Goal: Task Accomplishment & Management: Manage account settings

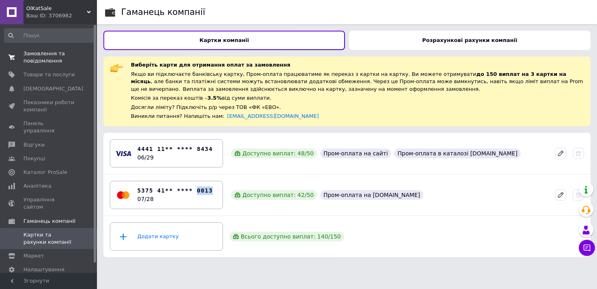
click at [40, 53] on span "Замовлення та повідомлення" at bounding box center [48, 57] width 51 height 15
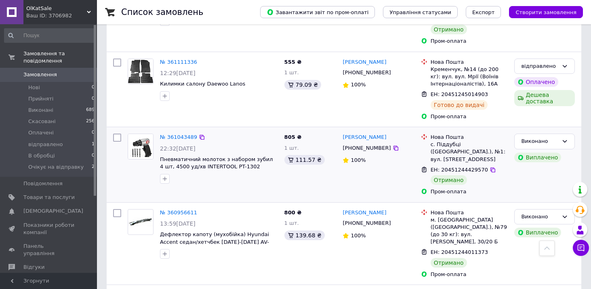
scroll to position [485, 0]
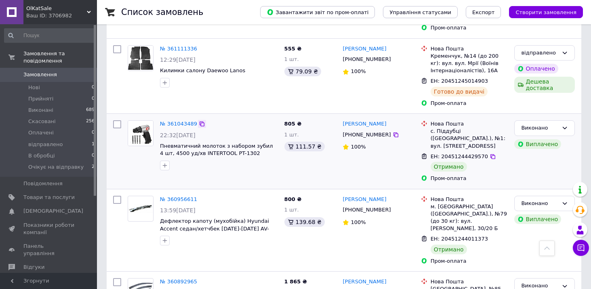
click at [199, 121] on icon at bounding box center [202, 124] width 6 height 6
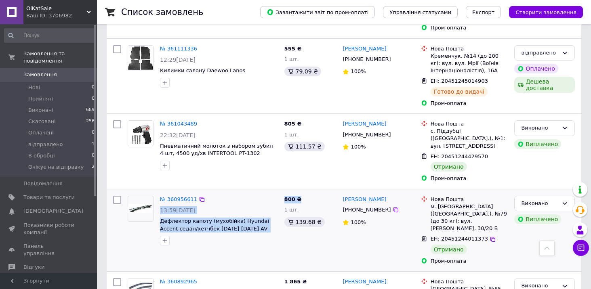
drag, startPoint x: 295, startPoint y: 166, endPoint x: 281, endPoint y: 166, distance: 14.1
click at [281, 193] on div "№ 360956611 13:59[DATE] Дефлектор капоту (мухобійка) Hyundai Accent седан/хетчб…" at bounding box center [344, 231] width 468 height 76
click at [314, 193] on div "800 ₴ 1 шт. 139.68 ₴" at bounding box center [310, 231] width 59 height 76
drag, startPoint x: 292, startPoint y: 164, endPoint x: 284, endPoint y: 164, distance: 8.1
click at [284, 193] on div "800 ₴ 1 шт. 139.68 ₴" at bounding box center [310, 231] width 59 height 76
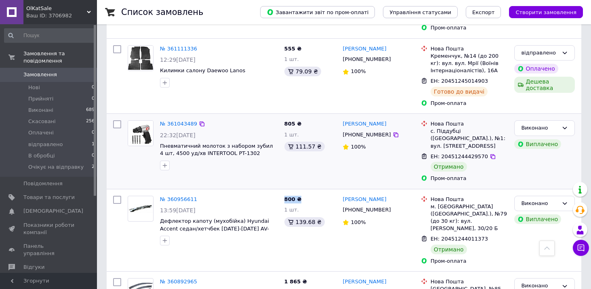
copy span "800 ₴"
click at [199, 196] on icon at bounding box center [202, 199] width 6 height 6
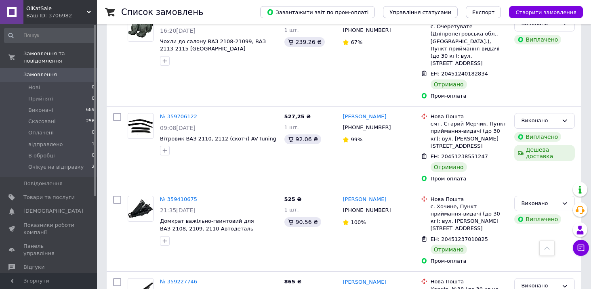
scroll to position [1357, 0]
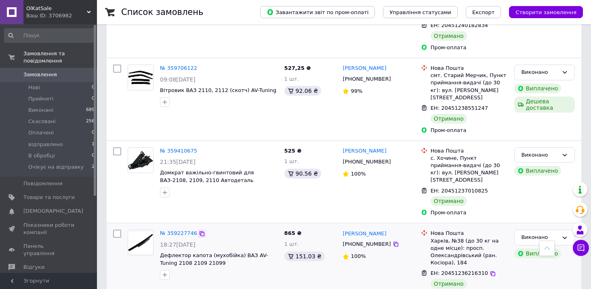
click at [200, 231] on icon at bounding box center [202, 234] width 6 height 6
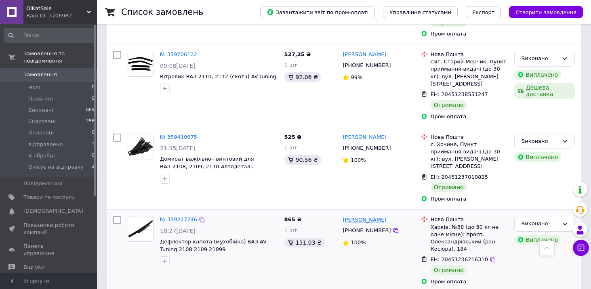
scroll to position [1383, 0]
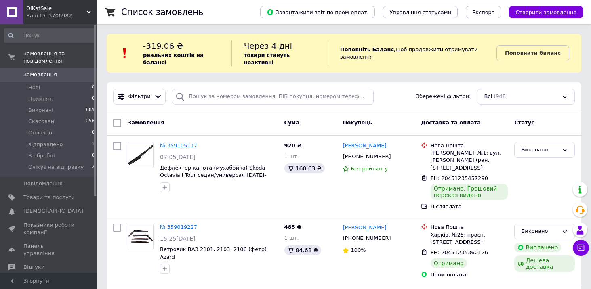
click at [42, 6] on span "ОlKatSale" at bounding box center [56, 8] width 61 height 7
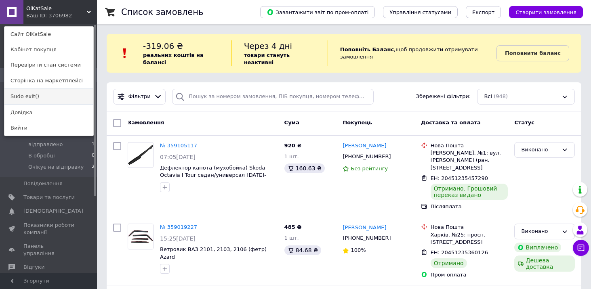
click at [29, 96] on link "Sudo exit()" at bounding box center [48, 96] width 89 height 15
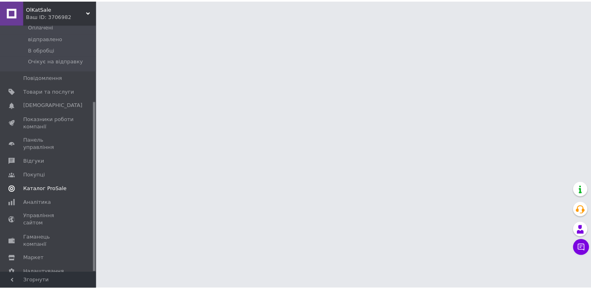
scroll to position [112, 0]
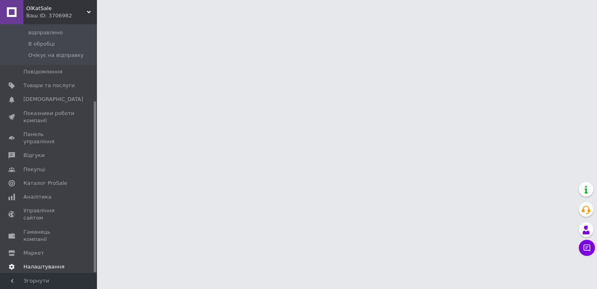
click at [46, 260] on link "Налаштування" at bounding box center [49, 267] width 99 height 14
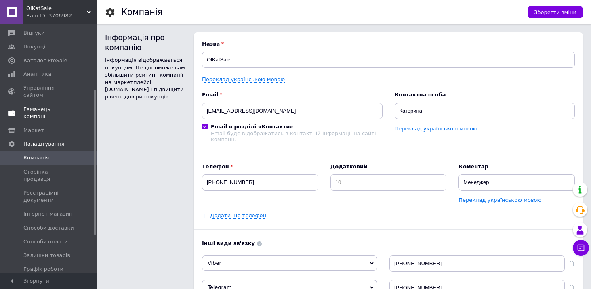
click at [55, 106] on span "Гаманець компанії" at bounding box center [48, 113] width 51 height 15
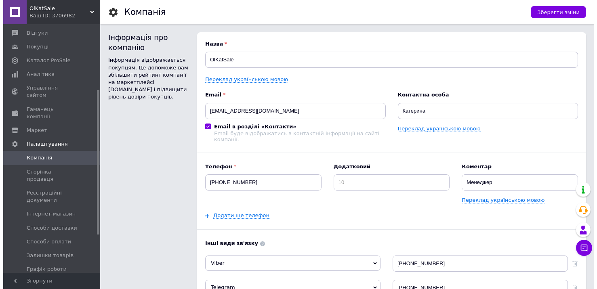
scroll to position [10, 0]
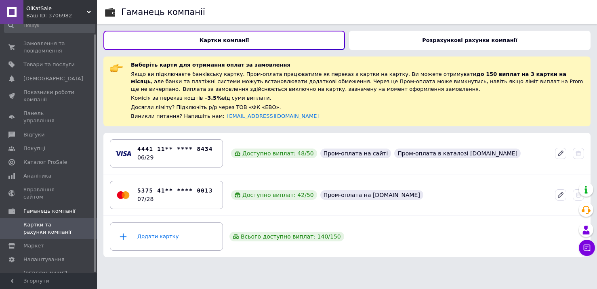
click at [410, 32] on div "Розрахункові рахунки компанії" at bounding box center [470, 40] width 242 height 19
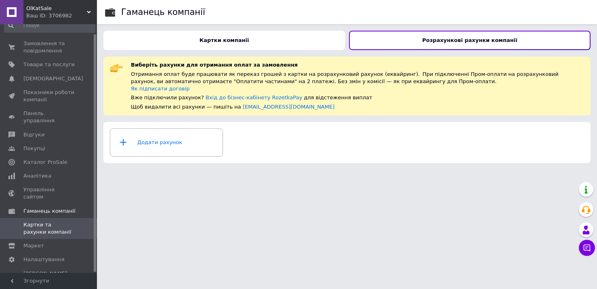
click at [289, 37] on div "Картки компанії" at bounding box center [224, 40] width 242 height 19
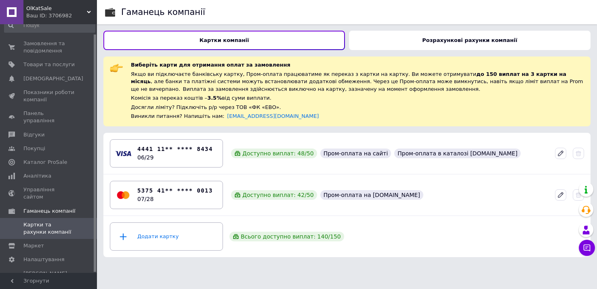
click at [397, 39] on div "Розрахункові рахунки компанії" at bounding box center [470, 40] width 242 height 19
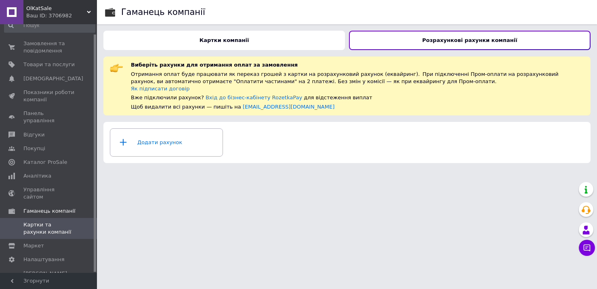
click at [287, 39] on div "Картки компанії" at bounding box center [224, 40] width 242 height 19
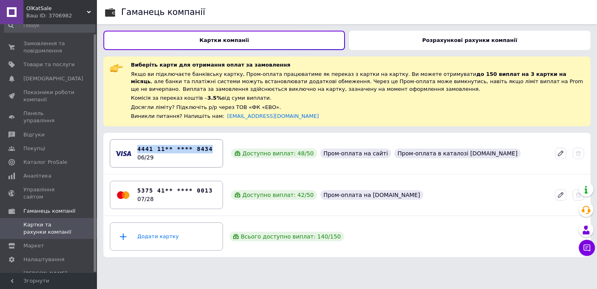
drag, startPoint x: 214, startPoint y: 147, endPoint x: 132, endPoint y: 150, distance: 82.1
click at [132, 150] on div "4441 11** **** 8434 06/29" at bounding box center [166, 153] width 103 height 24
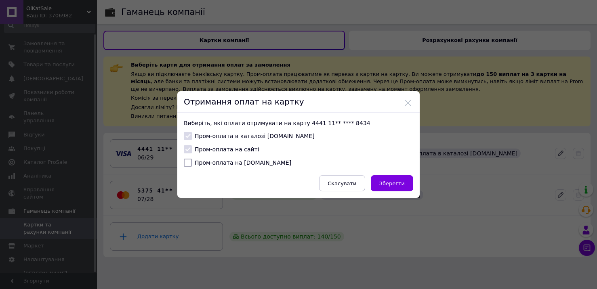
click at [122, 121] on div "Отримання оплат на картку Виберіть, які оплати отримувати на карту 4441 11** **…" at bounding box center [298, 144] width 597 height 289
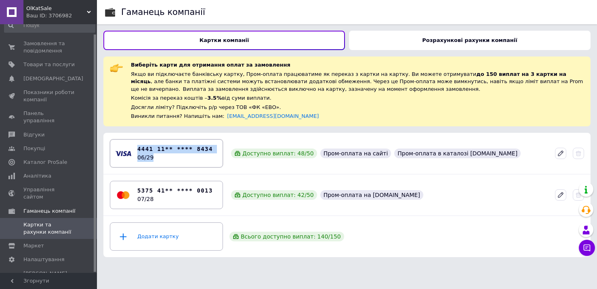
drag, startPoint x: 114, startPoint y: 129, endPoint x: 188, endPoint y: 159, distance: 79.9
click at [188, 159] on div "Гаманець компанії Картки компанії Розрахункові рахунки компанії Виберіть карти …" at bounding box center [347, 132] width 500 height 264
copy div "4441 11** **** 8434 06/29"
drag, startPoint x: 134, startPoint y: 186, endPoint x: 214, endPoint y: 192, distance: 79.8
click at [214, 192] on div "5375 41** **** 0013 07/28" at bounding box center [166, 195] width 103 height 24
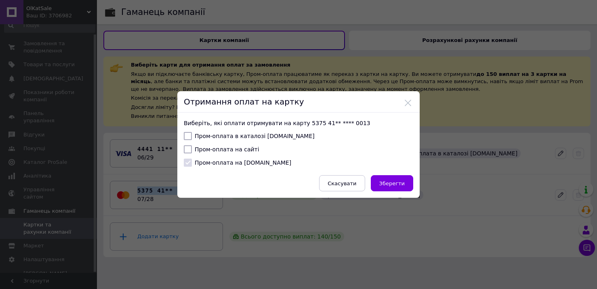
copy b "5375 41** **** 0013"
click at [87, 25] on div "Отримання оплат на картку Виберіть, які оплати отримувати на карту 5375 41** **…" at bounding box center [298, 144] width 597 height 289
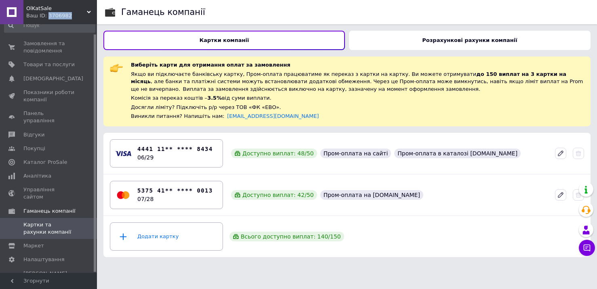
drag, startPoint x: 67, startPoint y: 17, endPoint x: 46, endPoint y: 17, distance: 21.0
click at [46, 17] on div "Ваш ID: 3706982" at bounding box center [61, 15] width 71 height 7
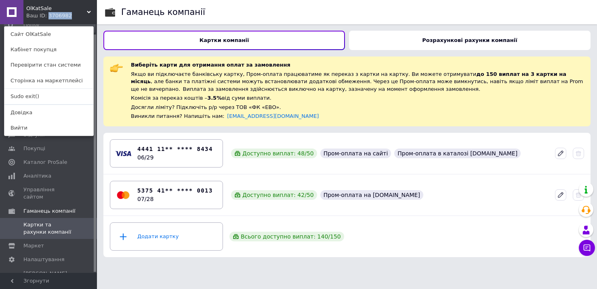
copy div "3706982"
click at [27, 97] on link "Sudo exit()" at bounding box center [48, 96] width 89 height 15
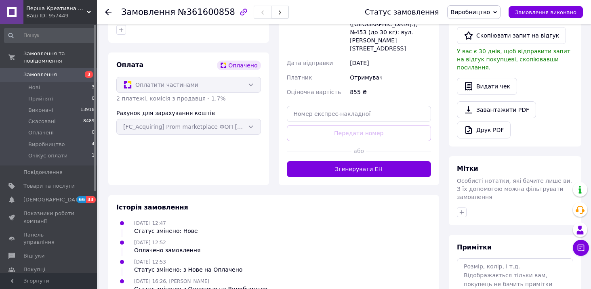
scroll to position [305, 0]
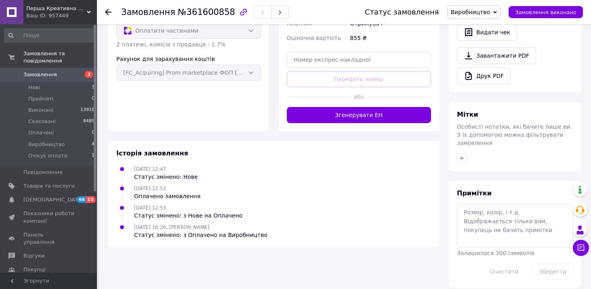
click at [55, 7] on span "Перша Креативна Мануфактура PERFECTUS - Виробництво одягу і декору з 3D принтам…" at bounding box center [56, 8] width 61 height 7
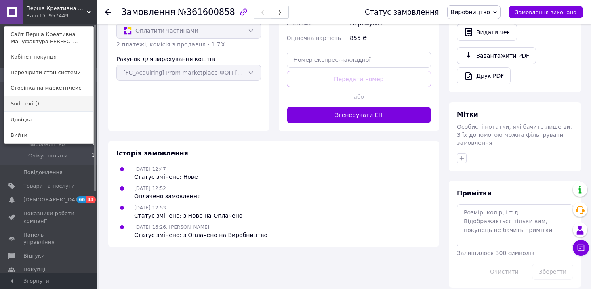
click at [28, 104] on link "Sudo exit()" at bounding box center [48, 103] width 89 height 15
